Goal: Transaction & Acquisition: Download file/media

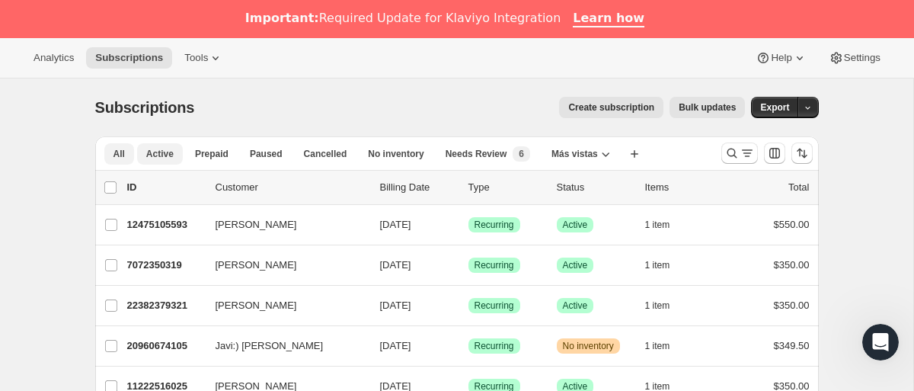
click at [160, 154] on span "Active" at bounding box center [159, 154] width 27 height 12
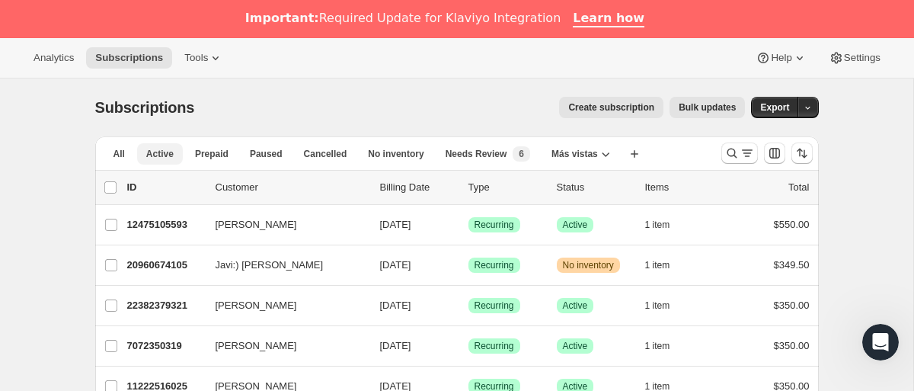
scroll to position [1, 0]
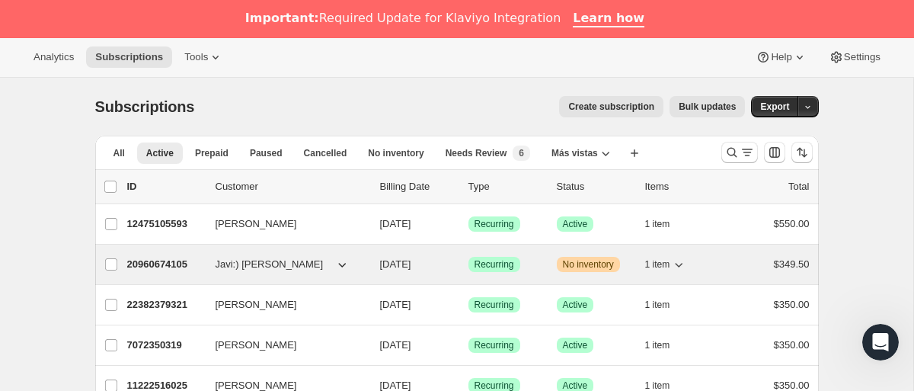
click at [608, 272] on div "20960674105 Javi:) [PERSON_NAME] [DATE] Logrado Recurring Advertencia No invent…" at bounding box center [468, 264] width 683 height 21
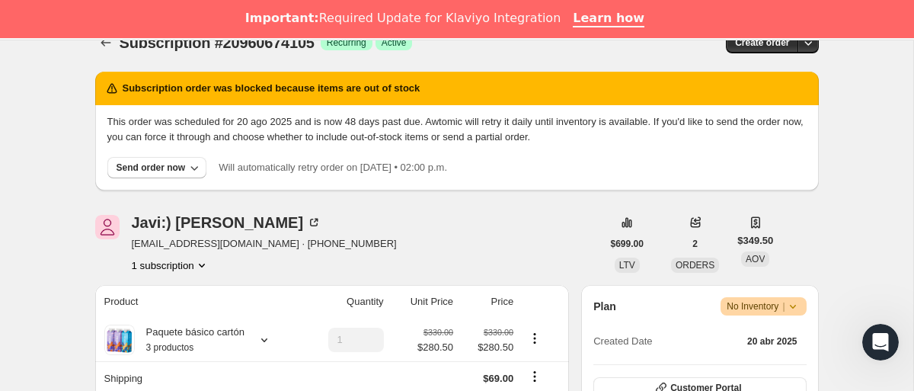
scroll to position [60, 0]
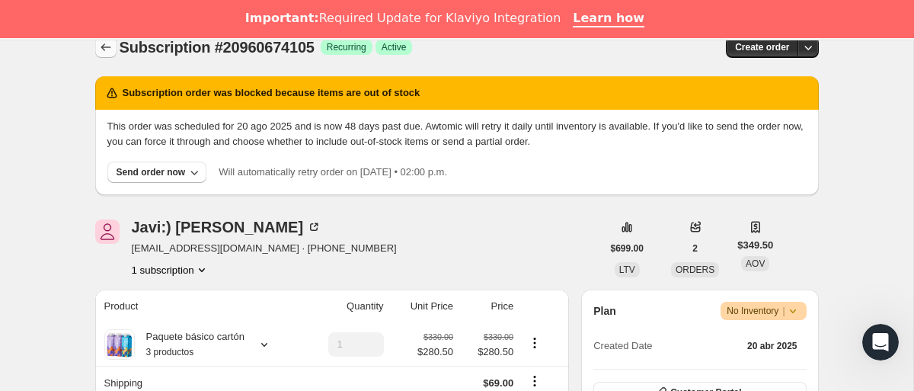
click at [103, 49] on icon "Subscriptions" at bounding box center [105, 47] width 15 height 15
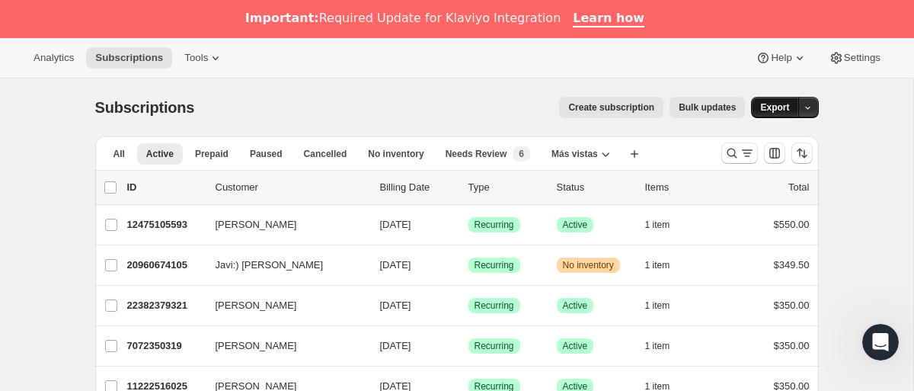
click at [776, 107] on span "Export" at bounding box center [775, 107] width 29 height 12
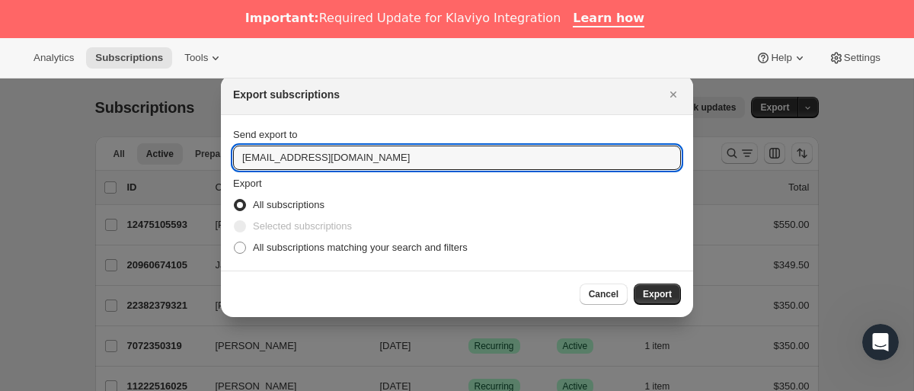
drag, startPoint x: 272, startPoint y: 159, endPoint x: 200, endPoint y: 152, distance: 72.7
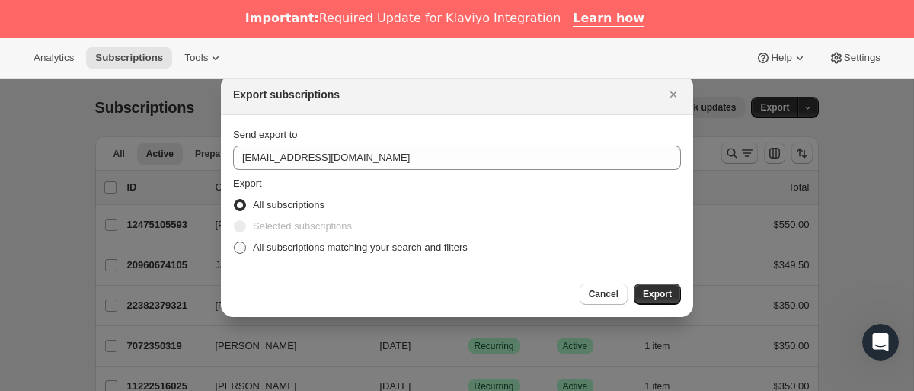
click at [239, 247] on span ":re1:" at bounding box center [240, 248] width 12 height 12
click at [235, 242] on input "All subscriptions matching your search and filters" at bounding box center [234, 242] width 1 height 1
radio input "true"
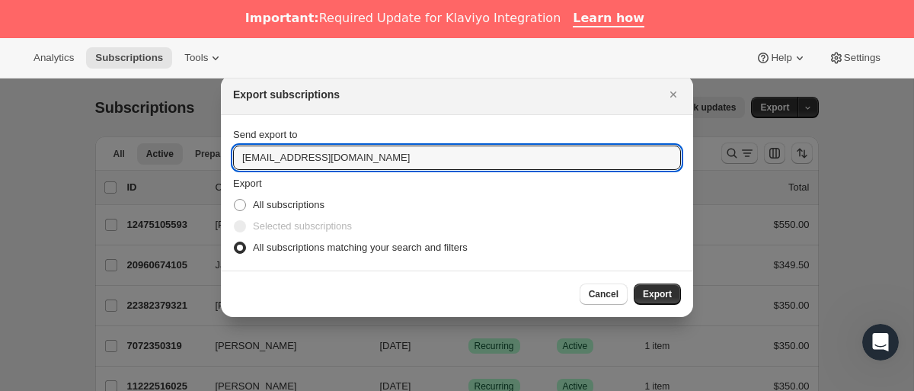
drag, startPoint x: 273, startPoint y: 164, endPoint x: 197, endPoint y: 181, distance: 78.0
click at [251, 155] on input "[EMAIL_ADDRESS][DOMAIN_NAME]" at bounding box center [457, 158] width 448 height 24
type input "[PERSON_NAME][EMAIL_ADDRESS][DOMAIN_NAME]"
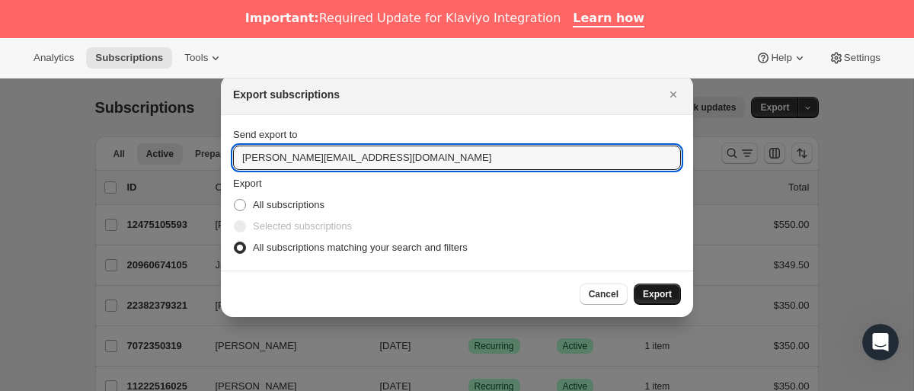
click at [658, 286] on button "Export" at bounding box center [657, 293] width 47 height 21
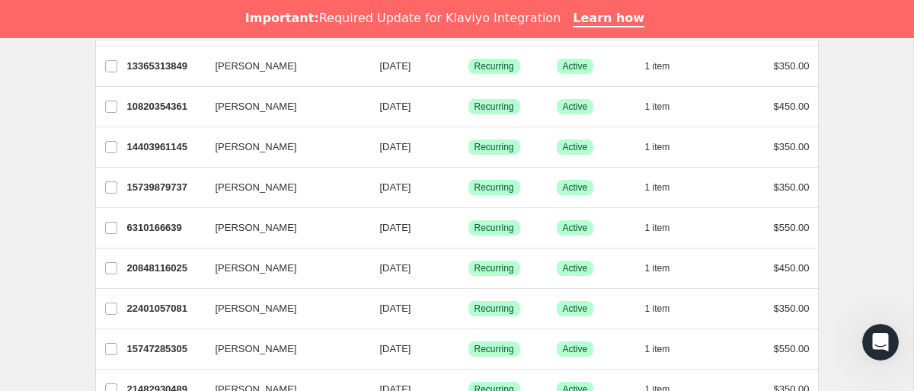
scroll to position [2023, 0]
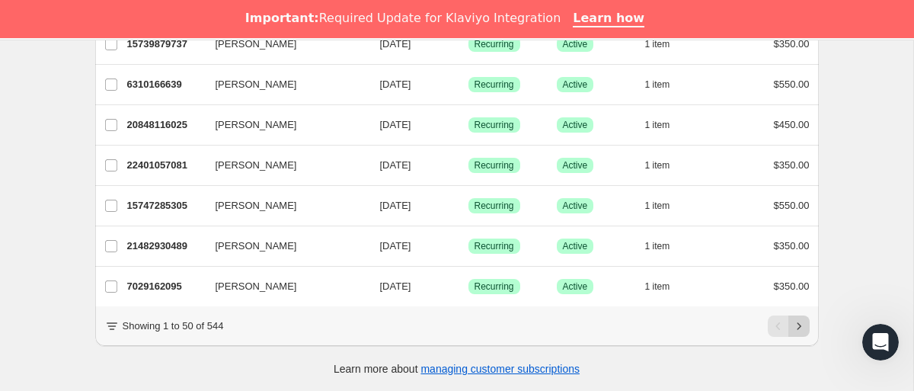
click at [802, 325] on icon "Siguiente" at bounding box center [799, 326] width 15 height 15
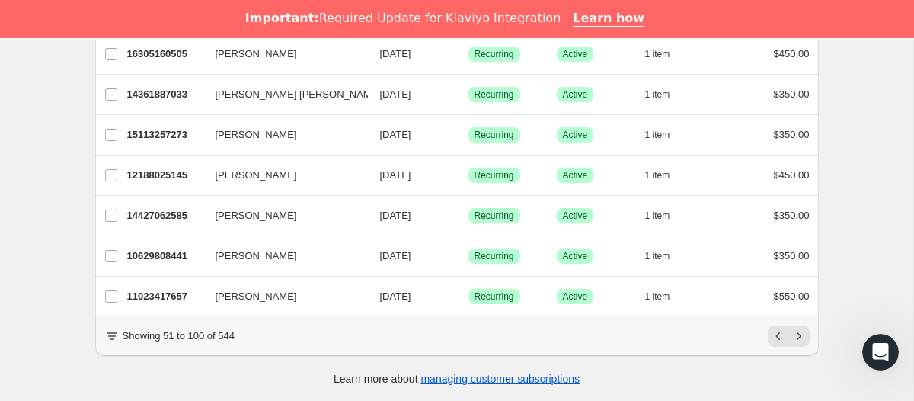
scroll to position [971, 0]
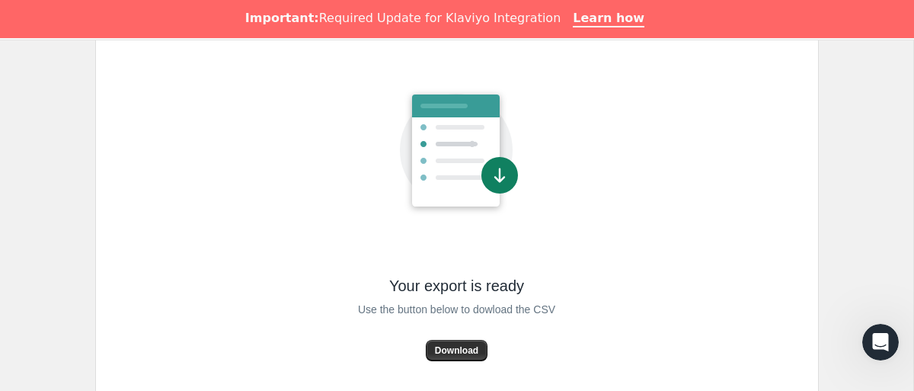
scroll to position [143, 0]
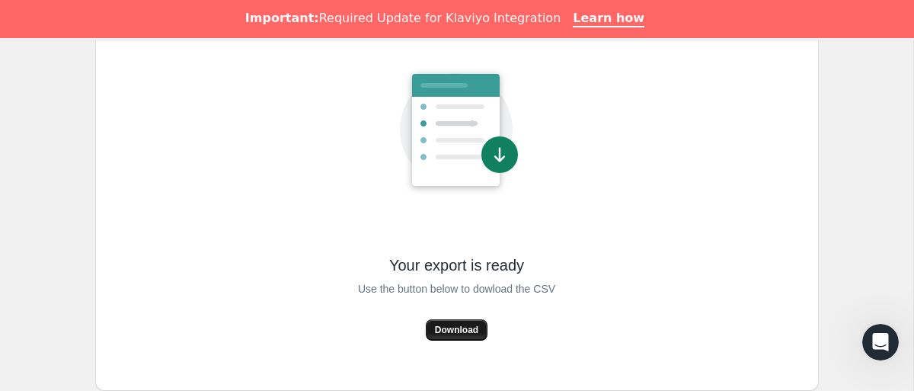
click at [449, 326] on span "Download" at bounding box center [456, 330] width 43 height 12
